Goal: Transaction & Acquisition: Purchase product/service

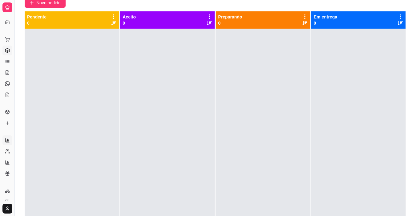
scroll to position [94, 0]
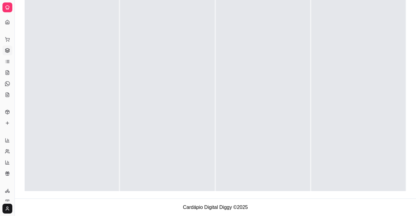
click at [11, 129] on span "Relatórios" at bounding box center [13, 130] width 17 height 5
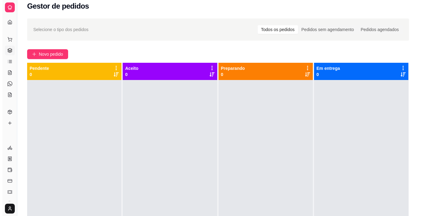
scroll to position [0, 0]
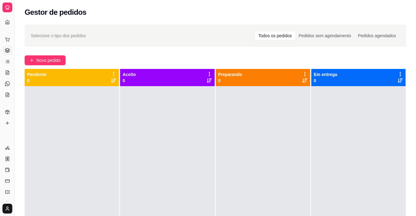
click at [0, 47] on div "Dia a dia Pedidos balcão (PDV) Gestor de Pedidos Lista de Pedidos Salão / Mesas…" at bounding box center [7, 67] width 14 height 70
click at [9, 170] on icon at bounding box center [7, 170] width 5 height 5
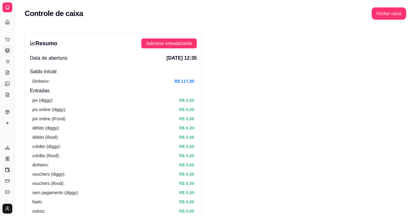
click at [8, 52] on icon at bounding box center [7, 51] width 4 height 1
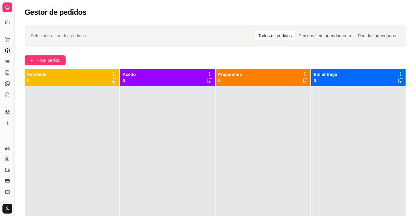
click at [8, 52] on icon at bounding box center [7, 51] width 4 height 1
click at [50, 58] on span "Novo pedido" at bounding box center [48, 60] width 24 height 7
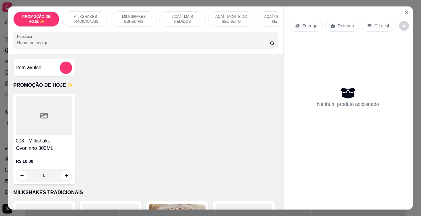
click at [270, 18] on p "AÇAÍ / SORVETE - Na casca" at bounding box center [280, 19] width 36 height 10
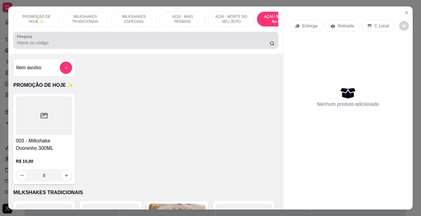
scroll to position [15, 0]
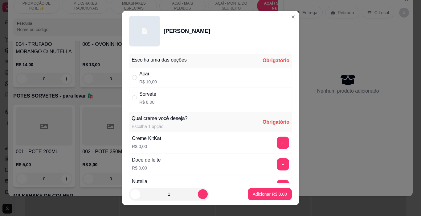
click at [168, 100] on div "Sorvete R$ 8,00" at bounding box center [210, 98] width 163 height 20
radio input "true"
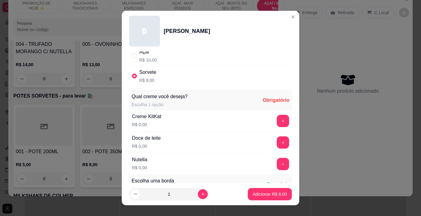
scroll to position [31, 0]
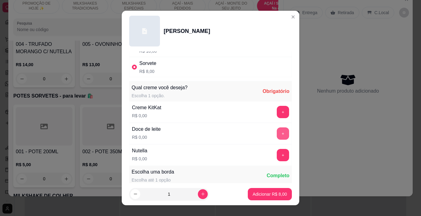
click at [277, 131] on button "+" at bounding box center [283, 134] width 12 height 12
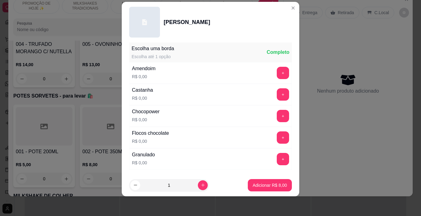
scroll to position [176, 0]
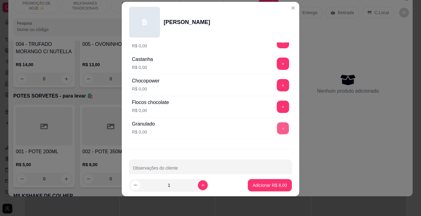
click at [277, 129] on button "+" at bounding box center [283, 129] width 12 height 12
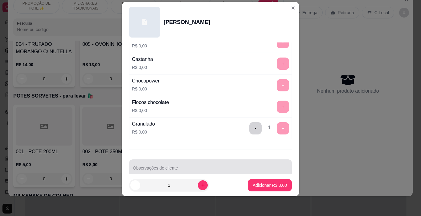
click at [165, 172] on input "Observações do cliente" at bounding box center [210, 171] width 155 height 6
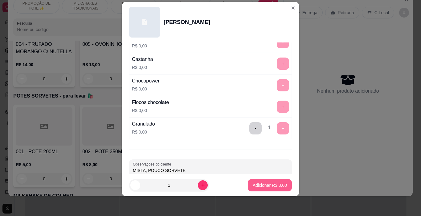
type input "MISTA, POUCO SORVETE"
click at [266, 189] on button "Adicionar R$ 8,00" at bounding box center [270, 185] width 44 height 12
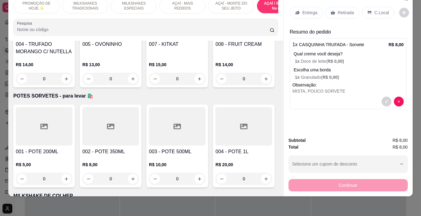
click at [379, 7] on div "C.Local" at bounding box center [378, 13] width 32 height 12
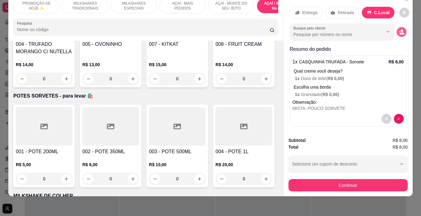
click at [399, 29] on icon "decrease-product-quantity" at bounding box center [402, 32] width 6 height 6
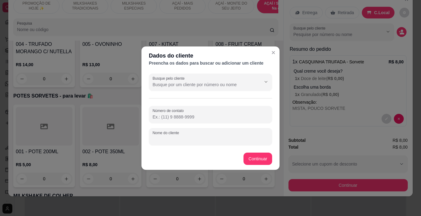
click at [188, 140] on input "Nome do cliente" at bounding box center [210, 139] width 116 height 6
type input "[PERSON_NAME]"
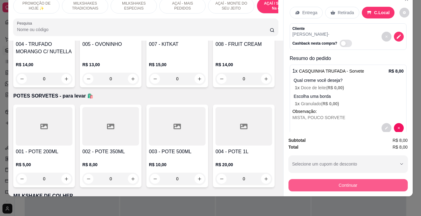
click at [304, 185] on button "Continuar" at bounding box center [347, 185] width 119 height 12
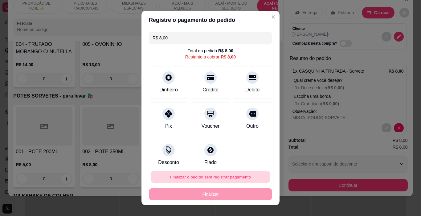
click at [198, 180] on button "Finalizar o pedido sem registrar pagamento" at bounding box center [211, 177] width 120 height 12
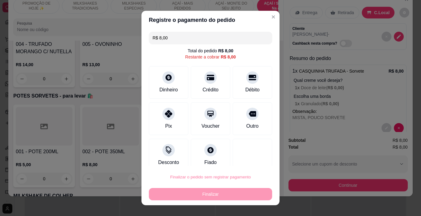
click at [242, 157] on button "Confirmar" at bounding box center [246, 160] width 23 height 10
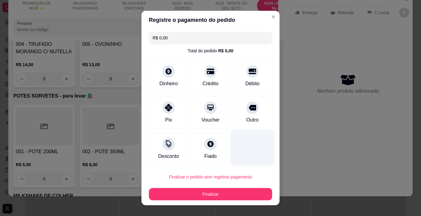
type input "R$ 0,00"
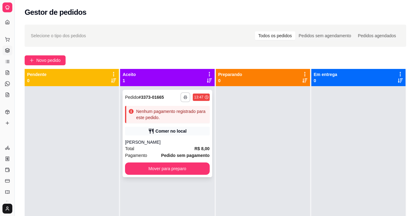
click at [185, 96] on button "button" at bounding box center [186, 97] width 10 height 10
click at [178, 120] on button "IMPRESSORA" at bounding box center [167, 119] width 45 height 10
click at [135, 145] on div "[PERSON_NAME]" at bounding box center [167, 142] width 84 height 6
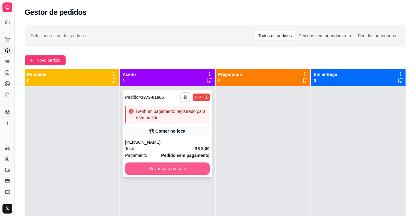
click at [154, 170] on button "Mover para preparo" at bounding box center [167, 169] width 84 height 12
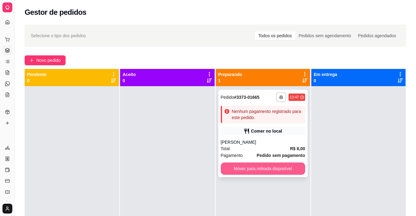
click at [253, 174] on button "Mover para retirada disponível" at bounding box center [263, 169] width 84 height 12
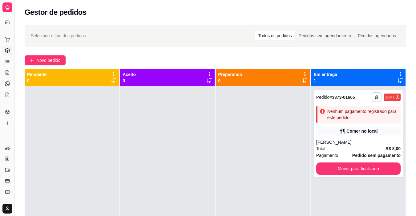
click at [174, 161] on div at bounding box center [167, 194] width 94 height 216
click at [266, 134] on div at bounding box center [263, 194] width 94 height 216
click at [329, 142] on div "[PERSON_NAME]" at bounding box center [358, 142] width 84 height 6
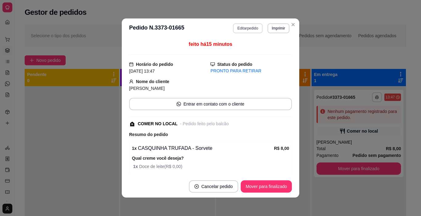
click at [245, 29] on button "Editar pedido" at bounding box center [247, 28] width 29 height 10
click at [315, 197] on button "Continuar" at bounding box center [347, 199] width 119 height 12
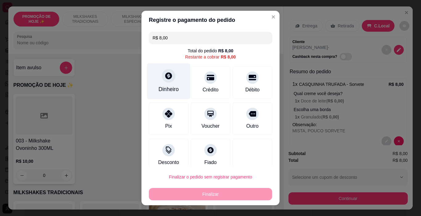
click at [166, 77] on icon at bounding box center [168, 76] width 7 height 7
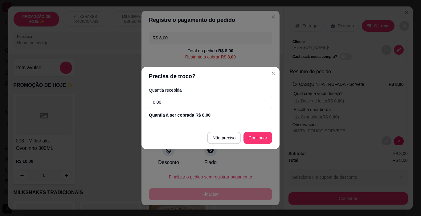
click at [213, 144] on footer "Não preciso Continuar" at bounding box center [210, 138] width 138 height 22
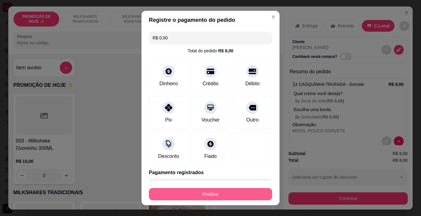
click at [220, 189] on button "Finalizar" at bounding box center [210, 194] width 123 height 12
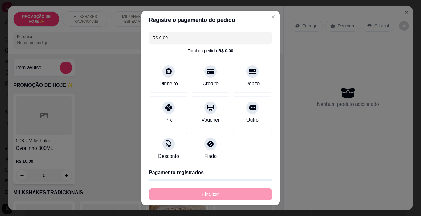
type input "-R$ 8,00"
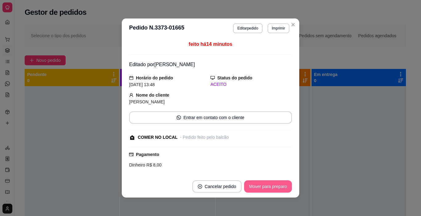
click at [274, 190] on button "Mover para preparo" at bounding box center [268, 187] width 48 height 12
click at [281, 188] on button "Mover para retirada disponível" at bounding box center [258, 187] width 68 height 12
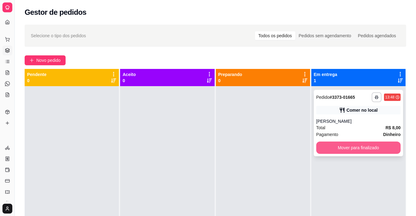
click at [364, 149] on button "Mover para finalizado" at bounding box center [358, 148] width 84 height 12
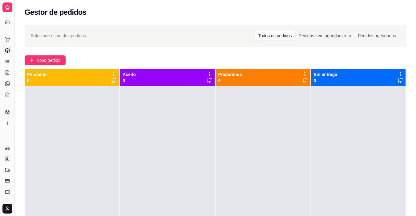
click at [321, 143] on div at bounding box center [358, 194] width 94 height 216
click at [311, 137] on div at bounding box center [358, 194] width 94 height 216
click at [43, 58] on span "Novo pedido" at bounding box center [48, 60] width 24 height 7
